Goal: Information Seeking & Learning: Learn about a topic

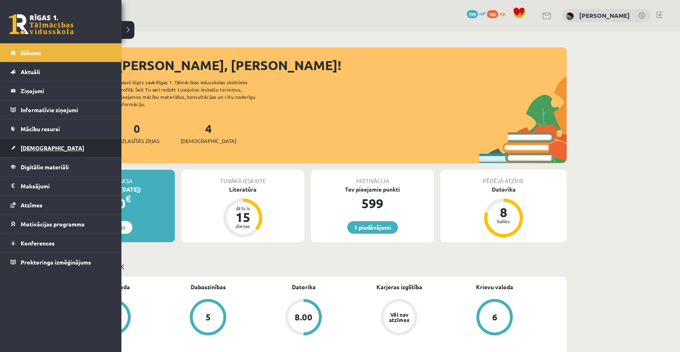
click at [62, 151] on link "[DEMOGRAPHIC_DATA]" at bounding box center [61, 147] width 101 height 19
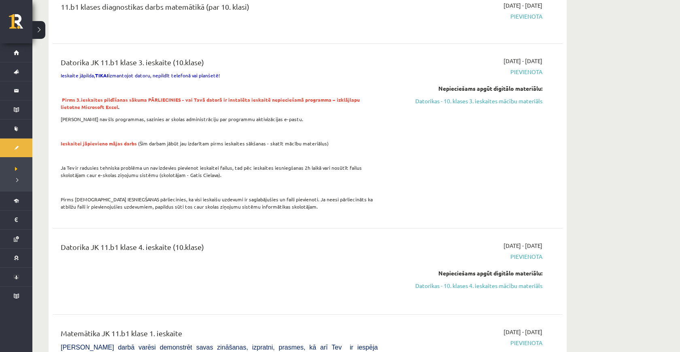
scroll to position [647, 0]
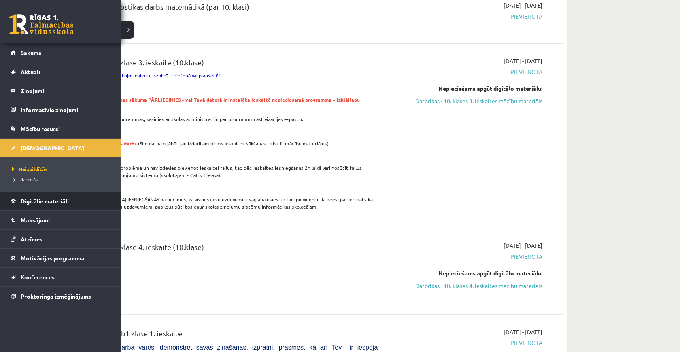
click at [43, 203] on span "Digitālie materiāli" at bounding box center [45, 200] width 48 height 7
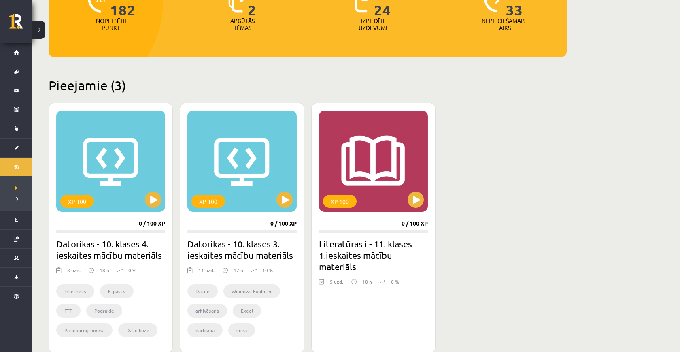
scroll to position [176, 0]
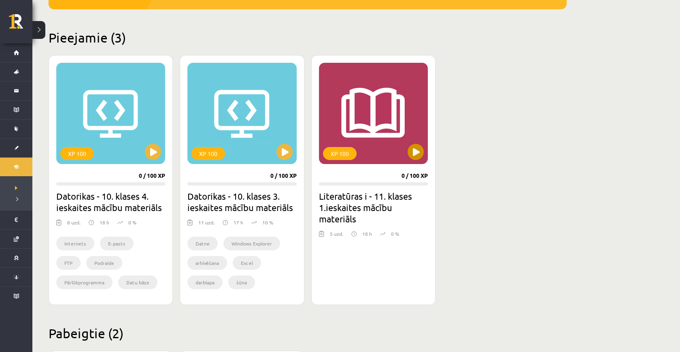
click at [412, 152] on button at bounding box center [416, 152] width 16 height 16
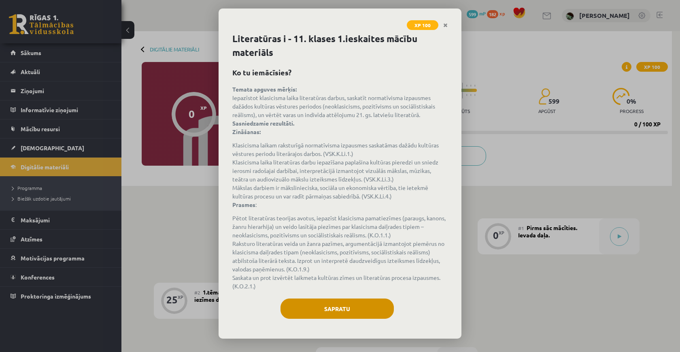
click at [353, 318] on button "Sapratu" at bounding box center [337, 308] width 113 height 20
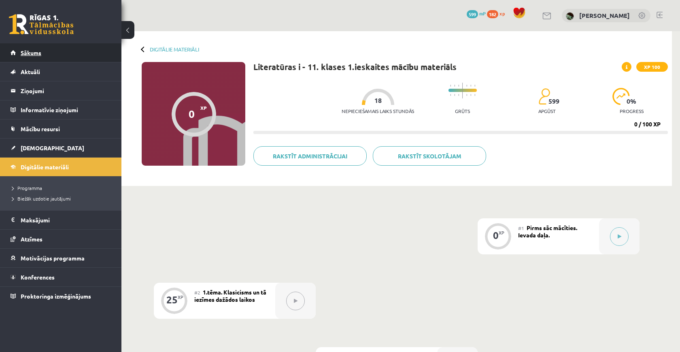
click at [82, 54] on link "Sākums" at bounding box center [61, 52] width 101 height 19
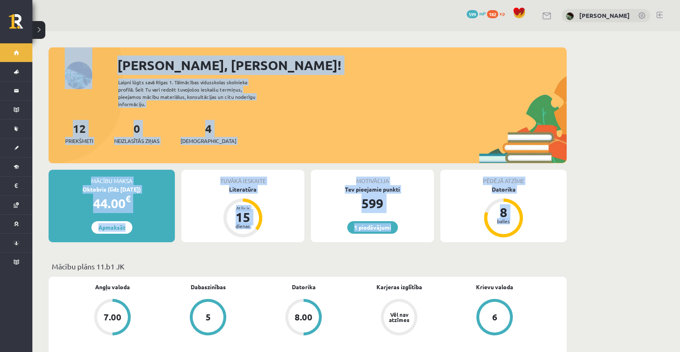
drag, startPoint x: 563, startPoint y: 219, endPoint x: 147, endPoint y: 52, distance: 448.5
click at [145, 47] on div at bounding box center [308, 51] width 518 height 8
drag, startPoint x: 145, startPoint y: 47, endPoint x: 474, endPoint y: 251, distance: 386.5
